Goal: Check status

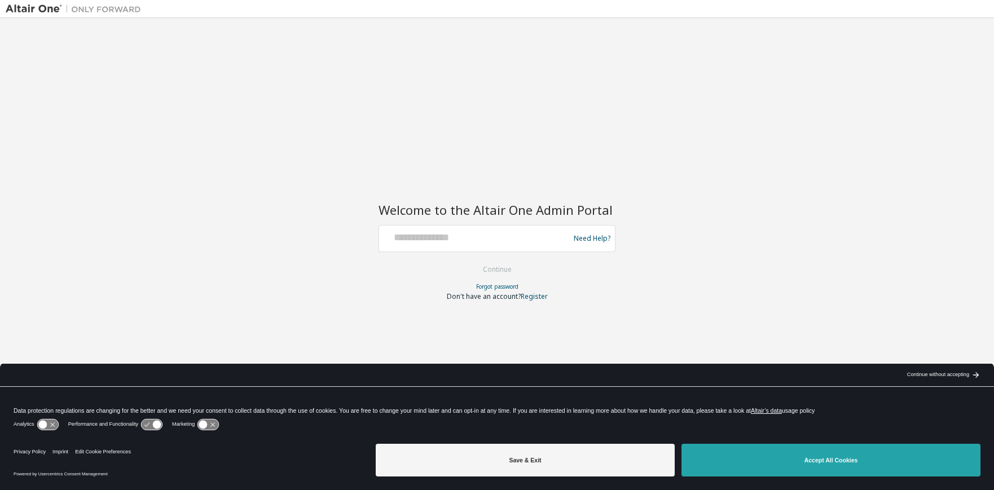
click at [802, 464] on button "Accept All Cookies" at bounding box center [831, 460] width 299 height 33
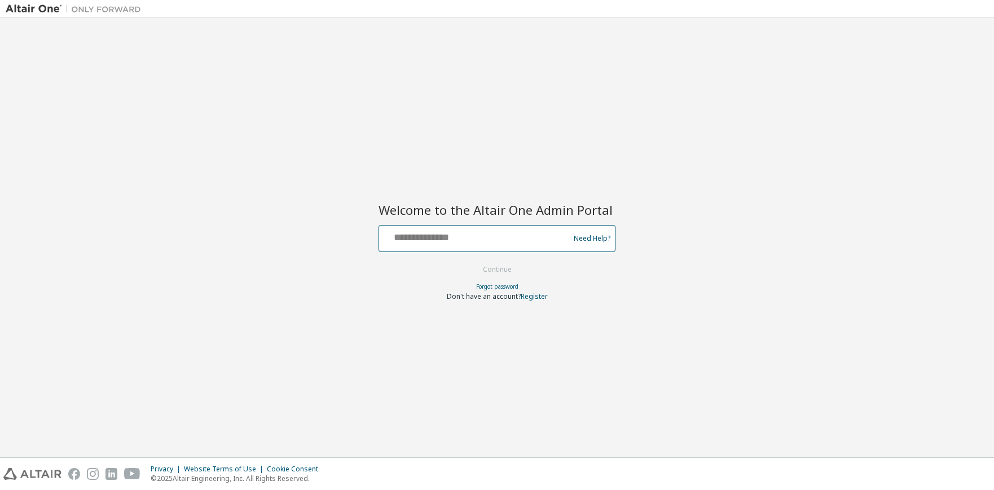
click at [525, 238] on input "text" at bounding box center [476, 236] width 185 height 16
type input "**********"
click at [495, 269] on button "Continue" at bounding box center [497, 269] width 52 height 17
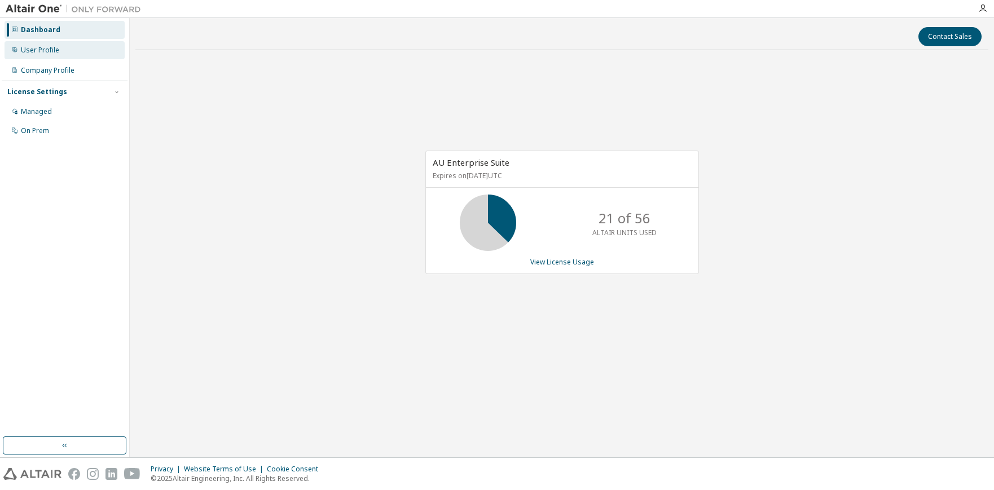
click at [53, 49] on div "User Profile" at bounding box center [40, 50] width 38 height 9
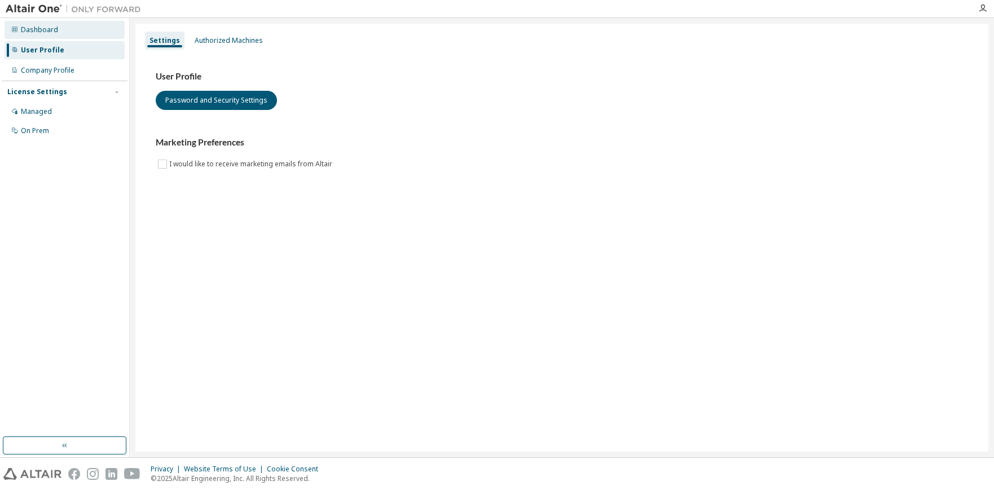
click at [55, 30] on div "Dashboard" at bounding box center [39, 29] width 37 height 9
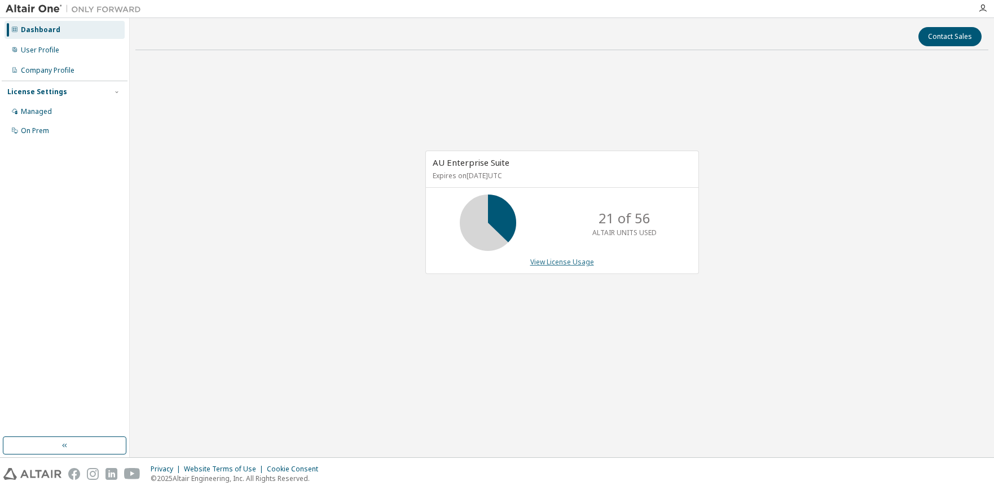
click at [554, 260] on link "View License Usage" at bounding box center [562, 262] width 64 height 10
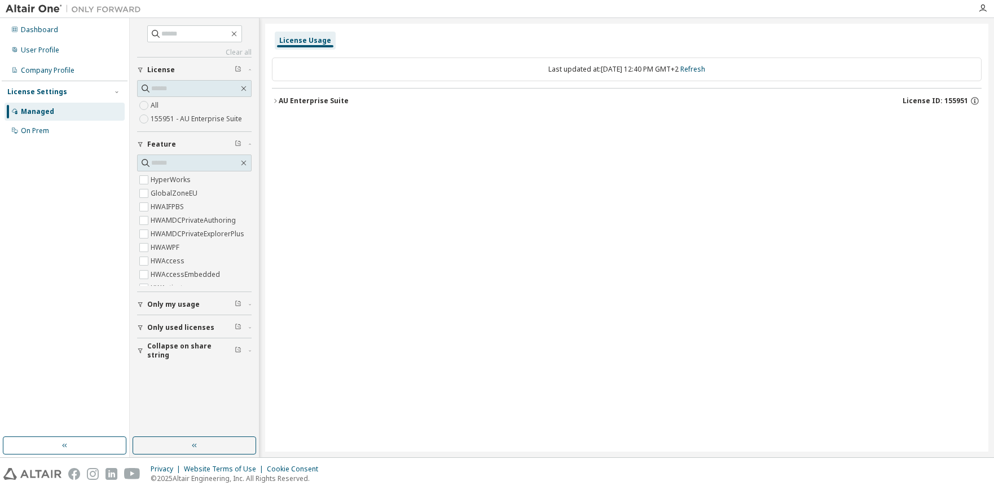
click at [286, 100] on div "AU Enterprise Suite" at bounding box center [314, 100] width 70 height 9
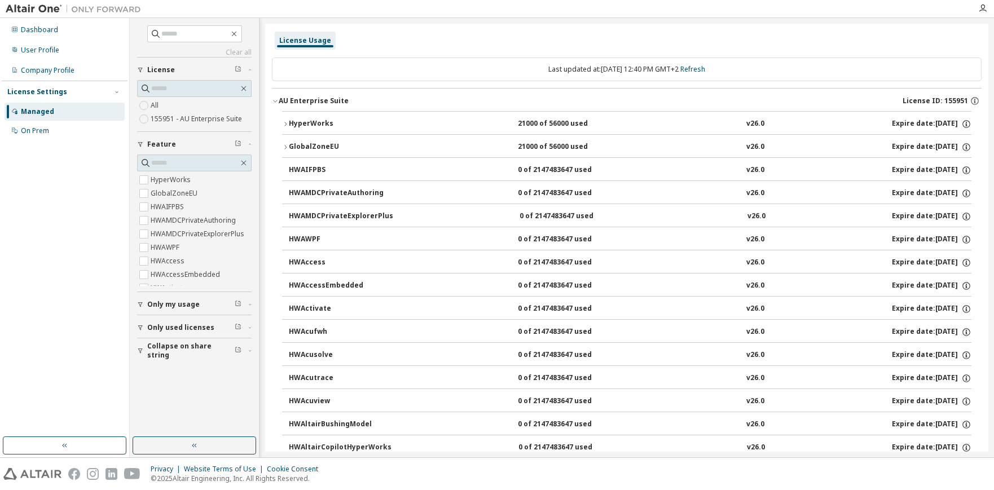
click at [284, 122] on icon "button" at bounding box center [285, 124] width 7 height 7
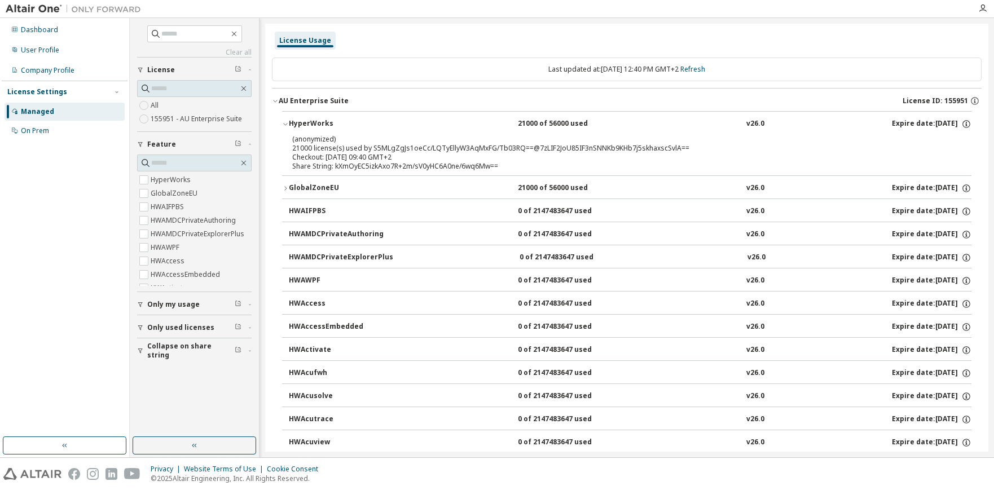
click at [303, 191] on div "GlobalZoneEU" at bounding box center [340, 188] width 102 height 10
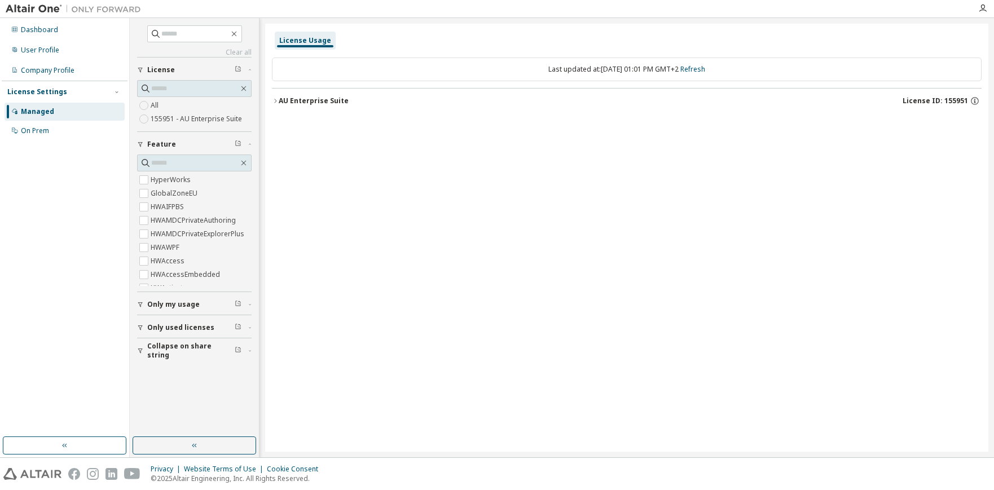
click at [323, 103] on div "AU Enterprise Suite" at bounding box center [314, 100] width 70 height 9
